Goal: Task Accomplishment & Management: Manage account settings

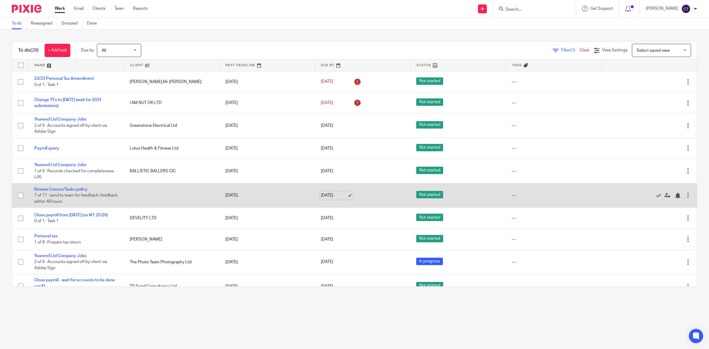
click at [337, 194] on link "[DATE]" at bounding box center [334, 195] width 27 height 6
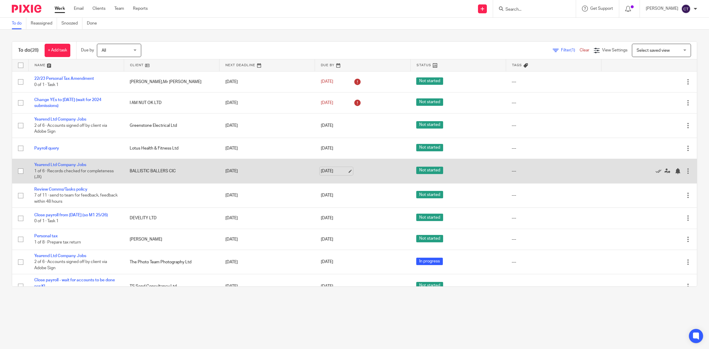
click at [327, 173] on link "22 Aug 2025" at bounding box center [334, 171] width 27 height 6
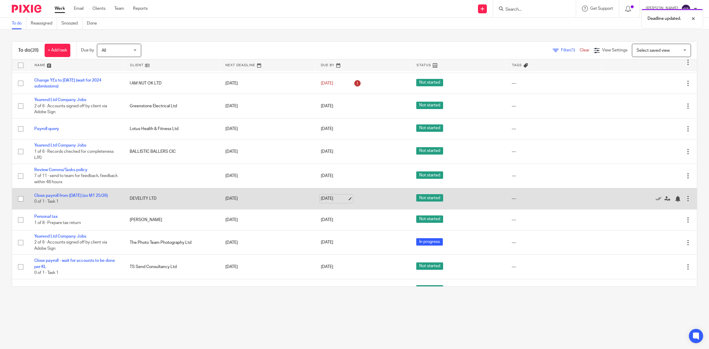
scroll to position [37, 0]
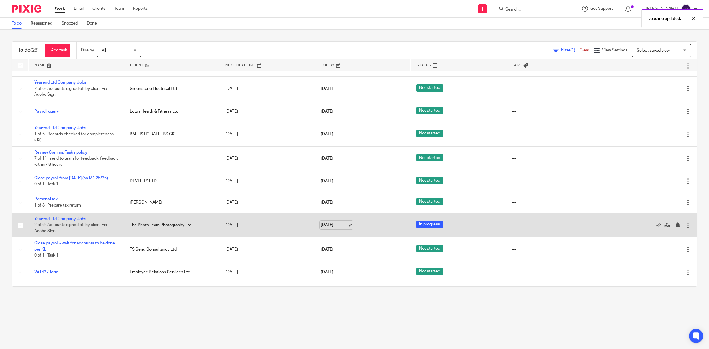
click at [337, 225] on link "[DATE]" at bounding box center [334, 225] width 27 height 6
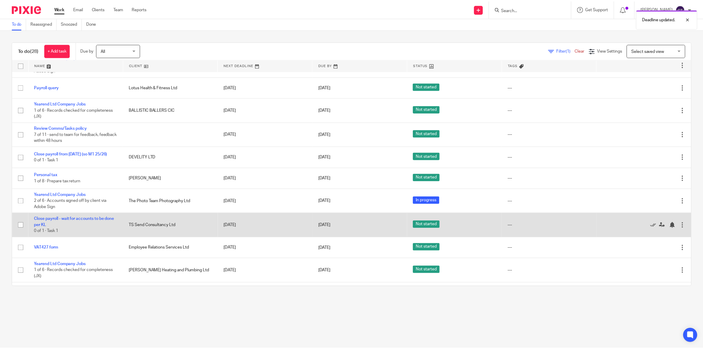
scroll to position [74, 0]
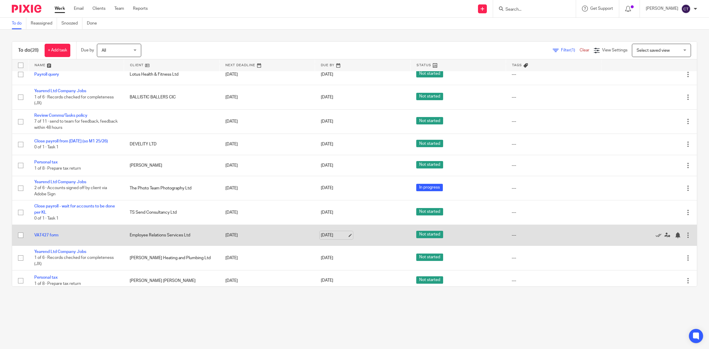
click at [328, 235] on link "[DATE]" at bounding box center [334, 235] width 27 height 6
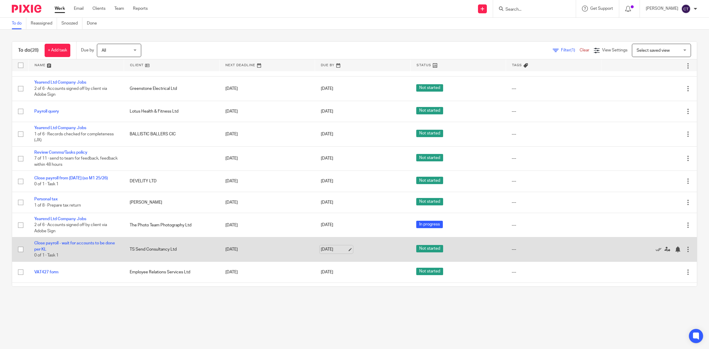
scroll to position [0, 0]
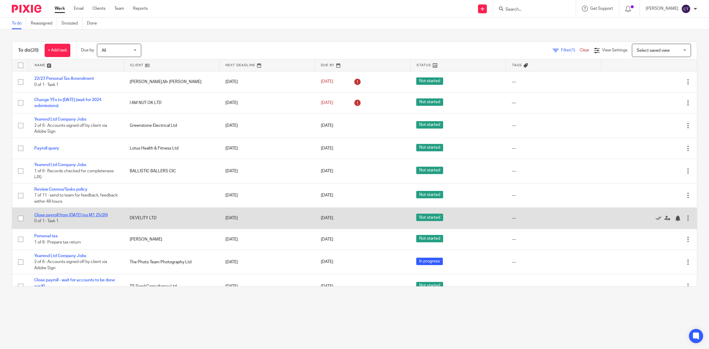
click at [102, 216] on link "Close payroll from Apr '25 (so M1 25/26)" at bounding box center [71, 215] width 74 height 4
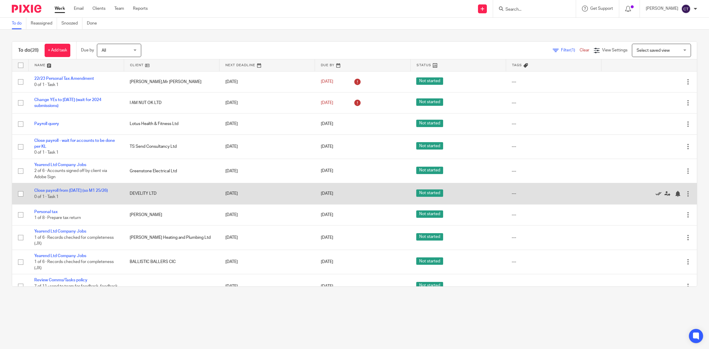
click at [655, 193] on icon at bounding box center [658, 194] width 6 height 6
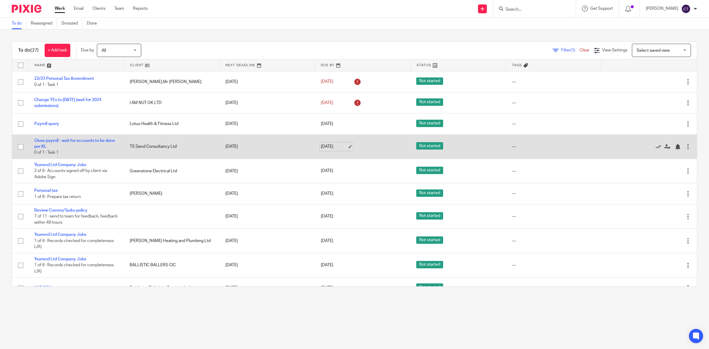
click at [324, 146] on link "[DATE]" at bounding box center [334, 147] width 27 height 6
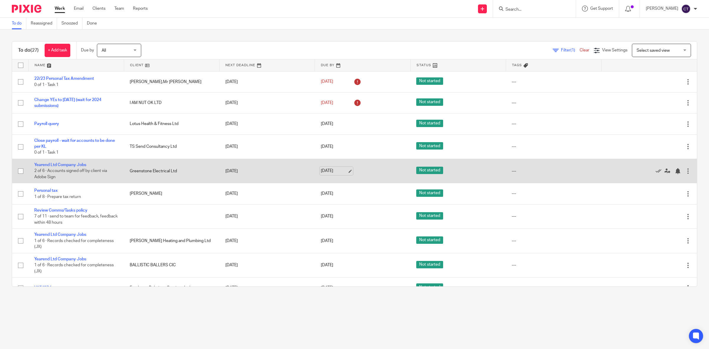
scroll to position [37, 0]
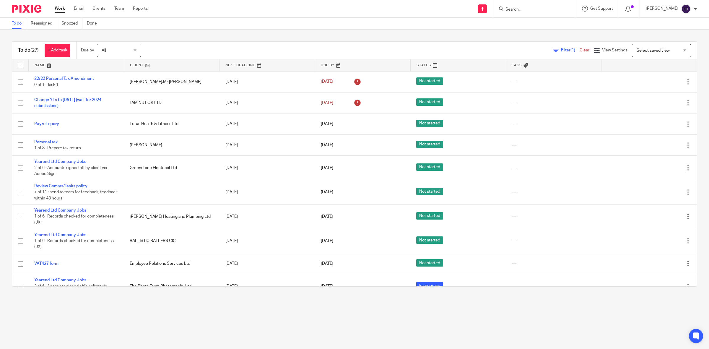
click at [525, 8] on input "Search" at bounding box center [531, 9] width 53 height 5
type input "guatrd"
click at [548, 37] on link at bounding box center [553, 39] width 100 height 14
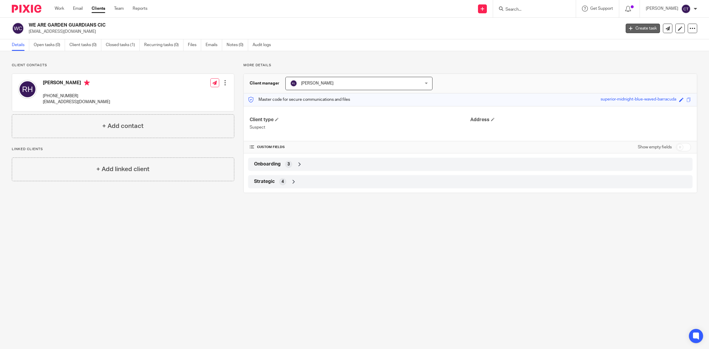
click at [640, 28] on link "Create task" at bounding box center [642, 28] width 34 height 9
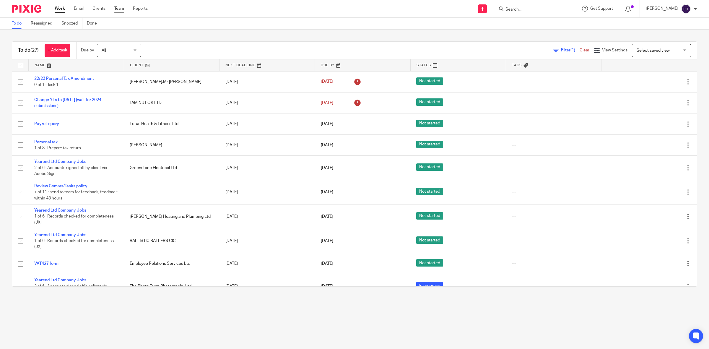
click at [118, 6] on link "Team" at bounding box center [119, 9] width 10 height 6
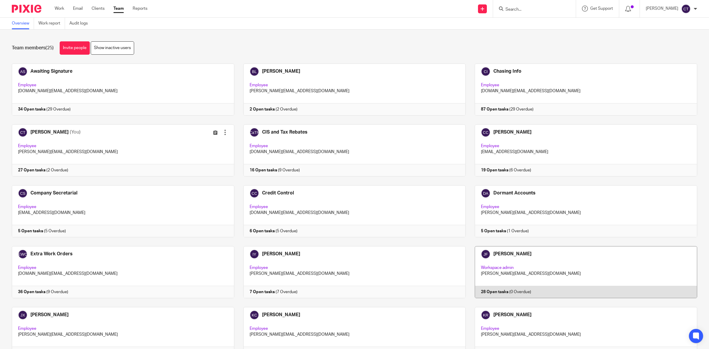
click at [546, 266] on link at bounding box center [580, 272] width 231 height 52
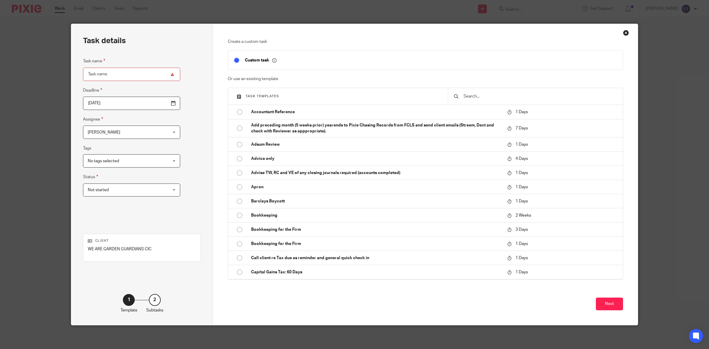
click at [473, 95] on input "text" at bounding box center [540, 96] width 154 height 6
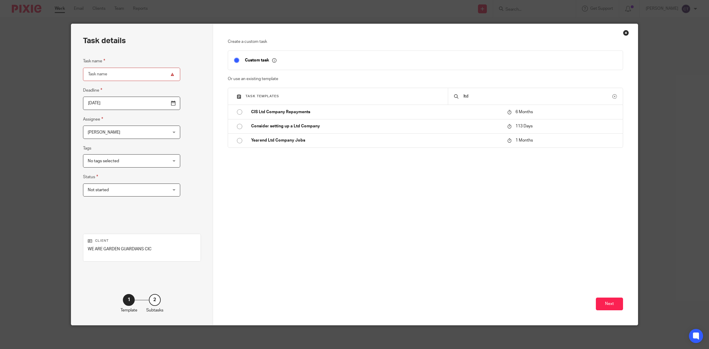
drag, startPoint x: 475, startPoint y: 95, endPoint x: 441, endPoint y: 91, distance: 35.1
click at [441, 91] on div "Task templates ltd" at bounding box center [425, 96] width 395 height 17
type input "c"
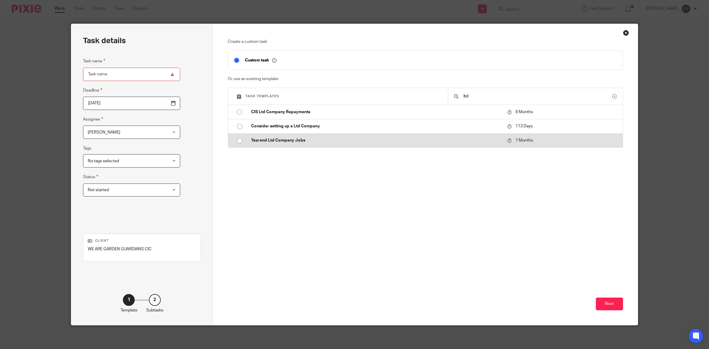
type input "ltd"
click at [237, 140] on input "radio" at bounding box center [239, 140] width 11 height 11
type input "2025-09-22"
type input "Yearend Ltd Company Jobs"
checkbox input "false"
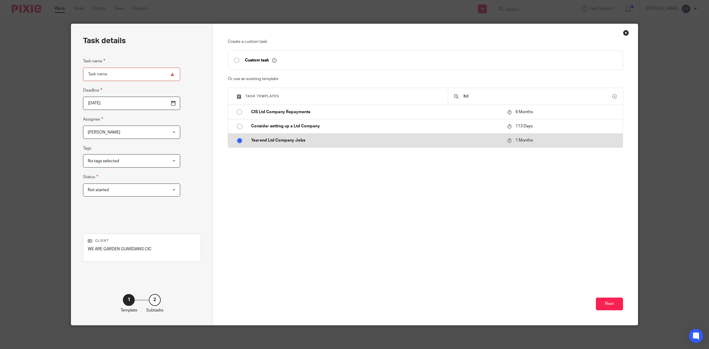
radio input "false"
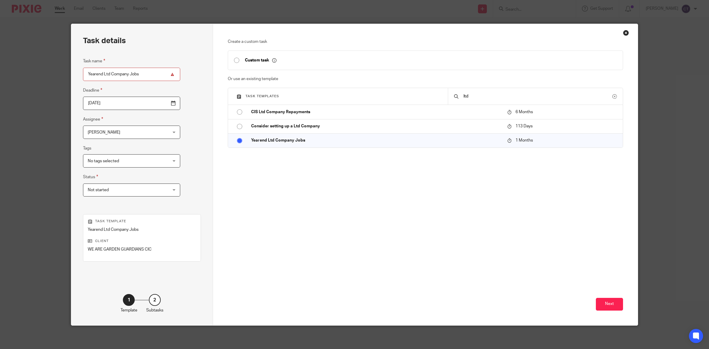
click at [105, 105] on input "2025-09-22" at bounding box center [131, 103] width 97 height 13
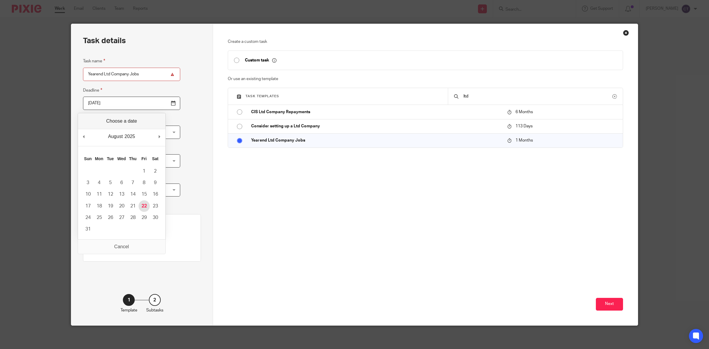
type input "2025-08-22"
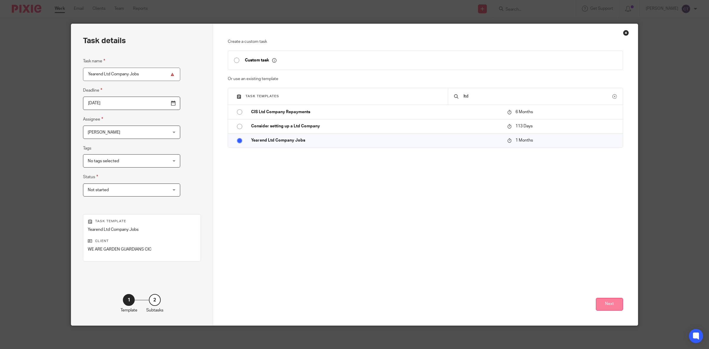
click at [600, 301] on button "Next" at bounding box center [609, 304] width 27 height 13
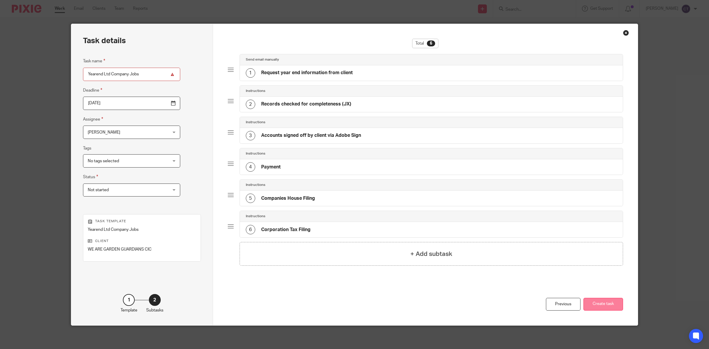
click at [603, 304] on button "Create task" at bounding box center [603, 304] width 40 height 13
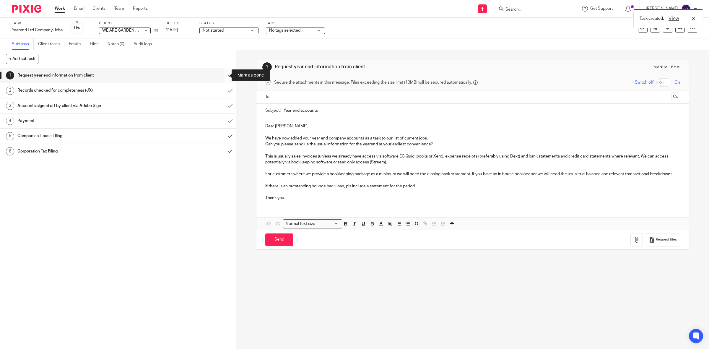
click at [218, 79] on input "submit" at bounding box center [118, 75] width 236 height 15
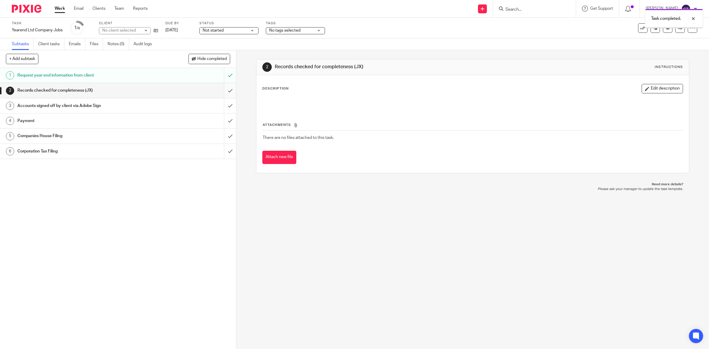
click at [222, 90] on input "submit" at bounding box center [118, 90] width 236 height 15
click at [678, 30] on icon at bounding box center [680, 28] width 4 height 4
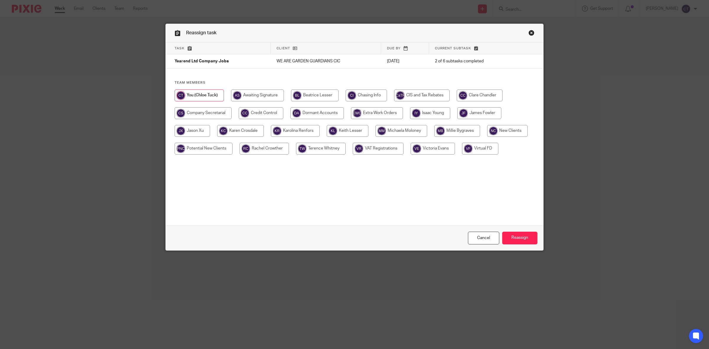
click at [478, 113] on input "radio" at bounding box center [479, 113] width 44 height 12
radio input "true"
click at [523, 238] on input "Reassign" at bounding box center [519, 237] width 35 height 13
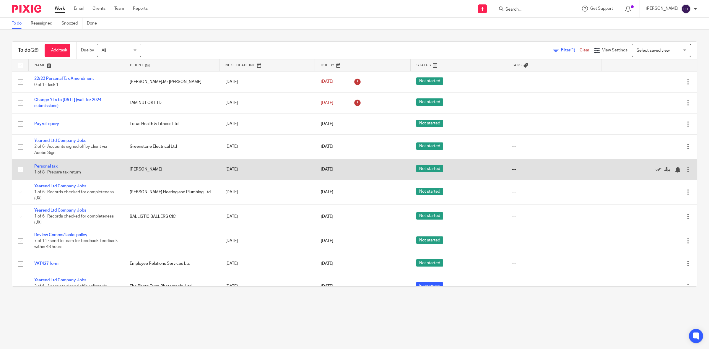
click at [52, 167] on link "Personal tax" at bounding box center [45, 166] width 23 height 4
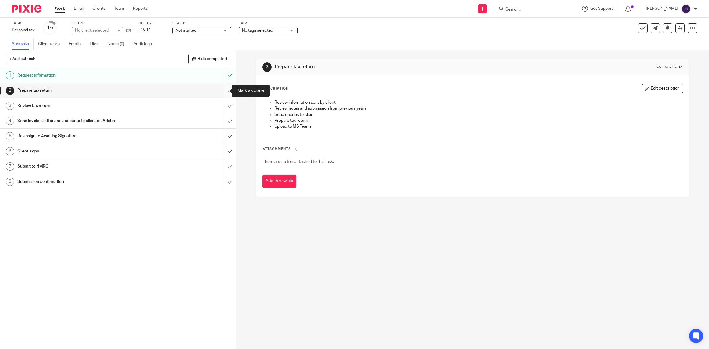
click at [224, 90] on input "submit" at bounding box center [118, 90] width 236 height 15
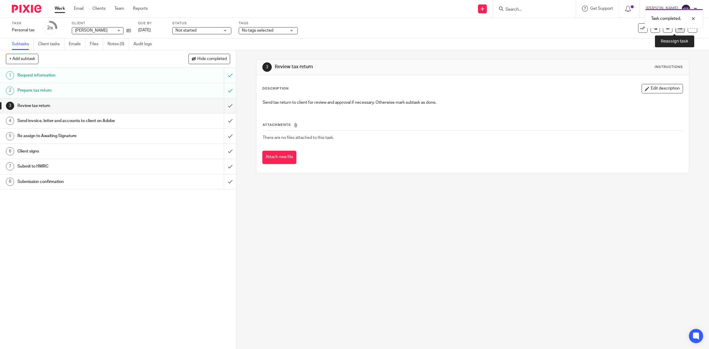
click at [678, 29] on icon at bounding box center [680, 28] width 4 height 4
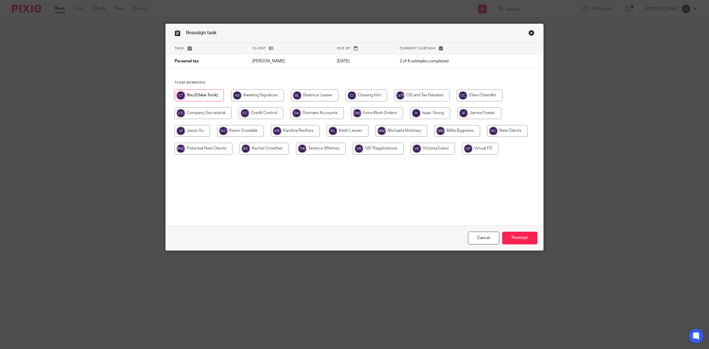
click at [474, 110] on input "radio" at bounding box center [479, 113] width 44 height 12
radio input "true"
click at [519, 238] on input "Reassign" at bounding box center [519, 237] width 35 height 13
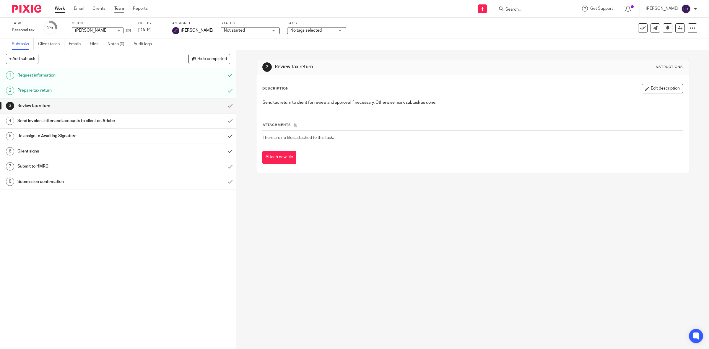
click at [120, 7] on link "Team" at bounding box center [119, 9] width 10 height 6
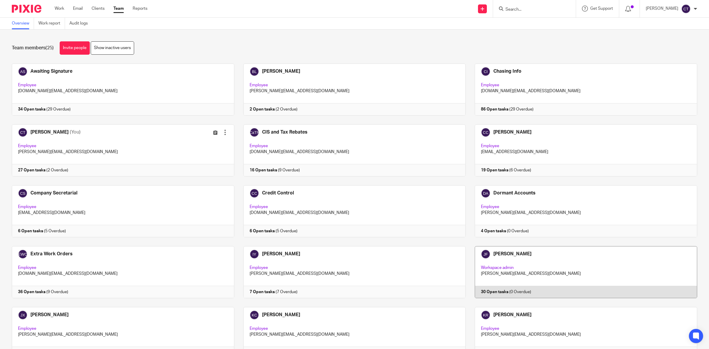
click at [528, 256] on link at bounding box center [580, 272] width 231 height 52
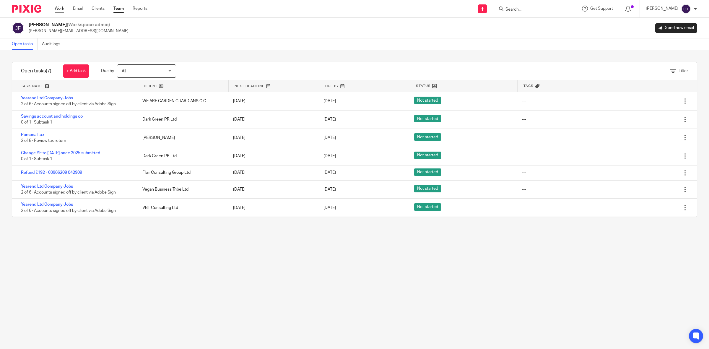
click at [60, 9] on link "Work" at bounding box center [59, 9] width 9 height 6
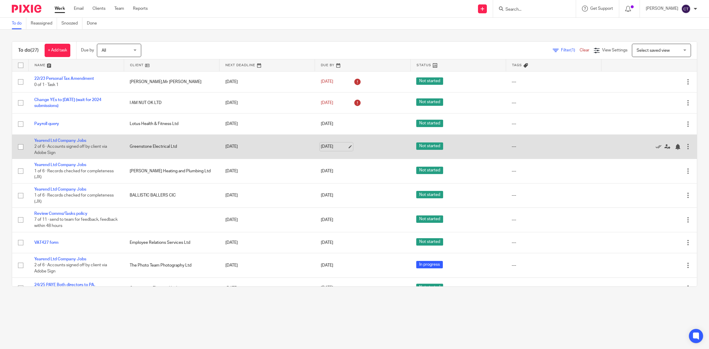
click at [334, 147] on link "[DATE]" at bounding box center [334, 147] width 27 height 6
